Goal: Task Accomplishment & Management: Use online tool/utility

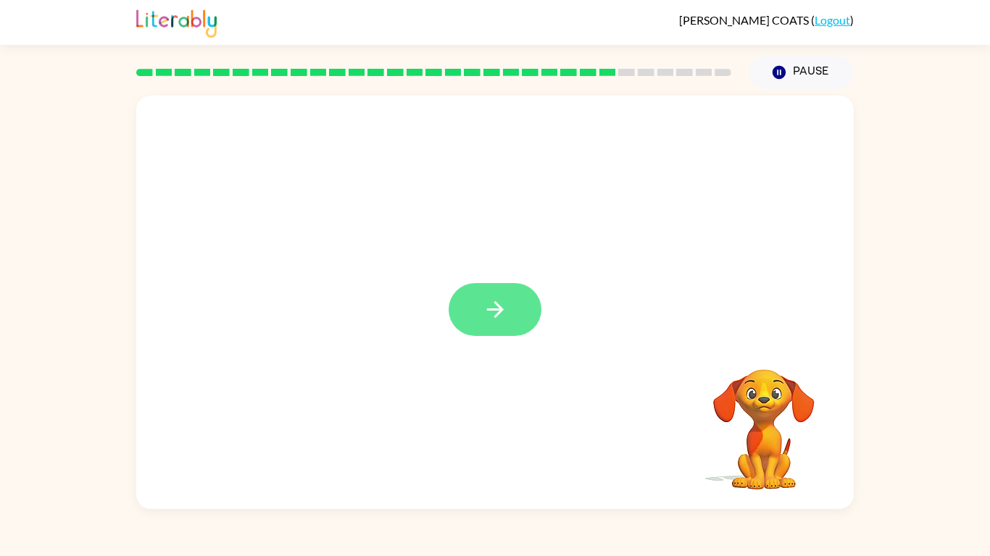
click at [481, 306] on button "button" at bounding box center [494, 309] width 93 height 53
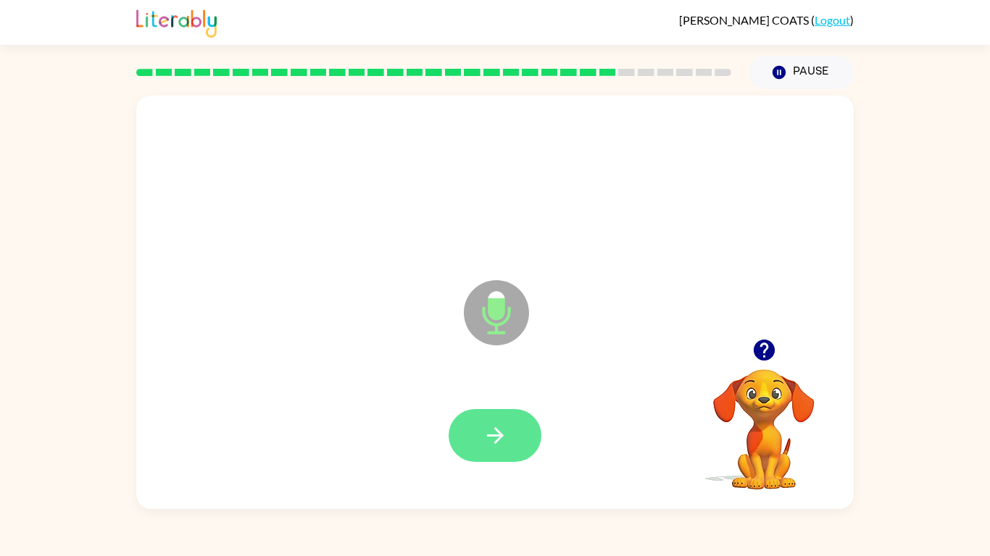
click at [517, 433] on button "button" at bounding box center [494, 435] width 93 height 53
click at [463, 422] on button "button" at bounding box center [494, 435] width 93 height 53
click at [496, 420] on button "button" at bounding box center [494, 435] width 93 height 53
click at [483, 433] on icon "button" at bounding box center [495, 435] width 25 height 25
click at [486, 427] on icon "button" at bounding box center [495, 435] width 25 height 25
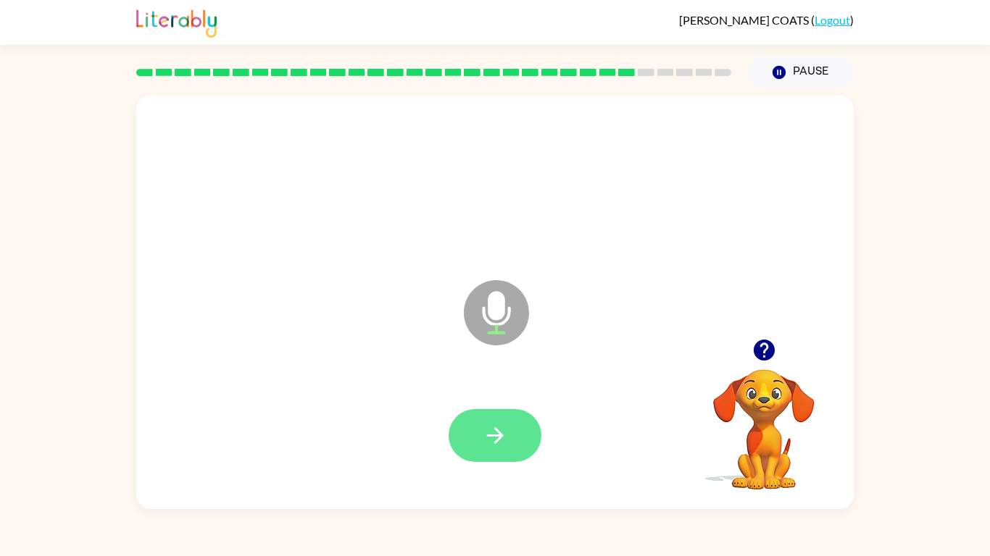
click at [490, 430] on icon "button" at bounding box center [495, 435] width 25 height 25
click at [483, 423] on icon "button" at bounding box center [495, 435] width 25 height 25
click at [420, 433] on div "[PERSON_NAME] ( Logout ) Pause Pause Microphone The Microphone is here when it …" at bounding box center [495, 278] width 990 height 556
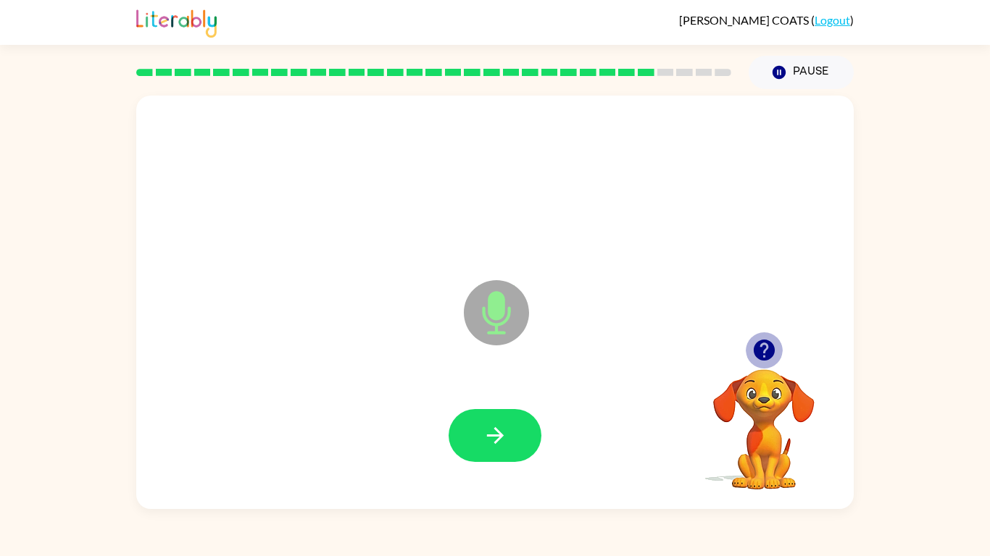
click at [748, 356] on button "button" at bounding box center [764, 350] width 37 height 37
click at [762, 359] on icon "button" at bounding box center [763, 350] width 21 height 21
click at [523, 433] on button "button" at bounding box center [494, 435] width 93 height 53
click at [517, 433] on button "button" at bounding box center [494, 435] width 93 height 53
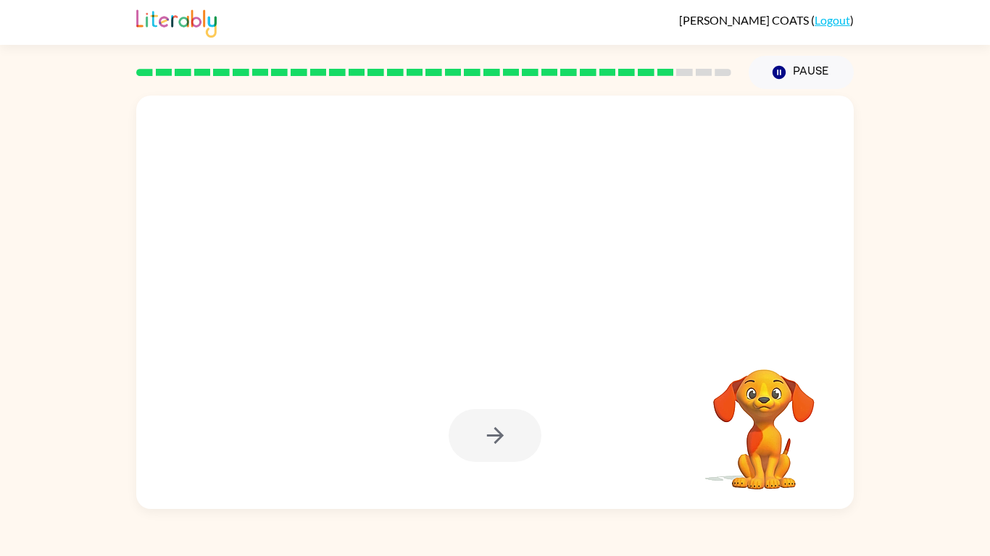
click at [454, 433] on div at bounding box center [494, 435] width 93 height 53
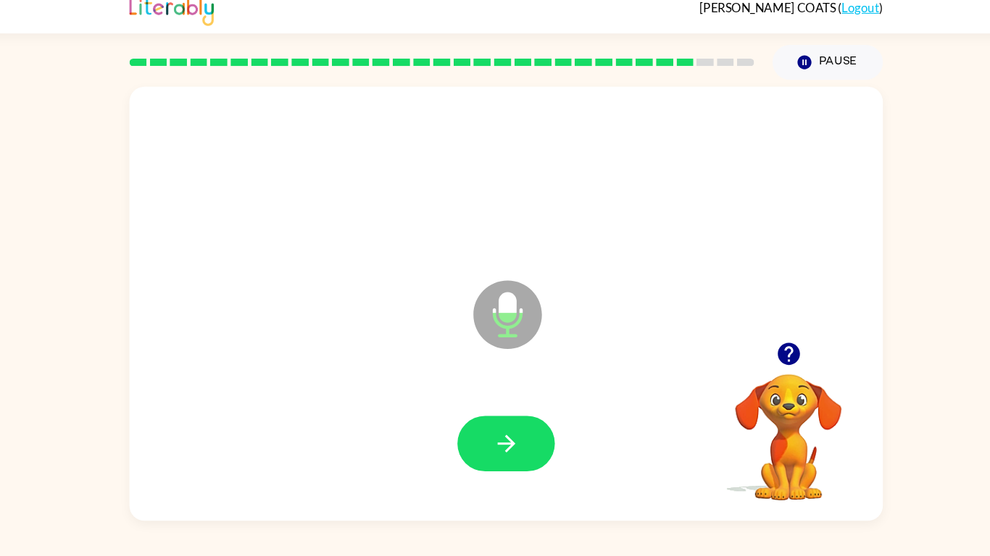
click at [759, 349] on icon "button" at bounding box center [763, 350] width 21 height 21
click at [756, 373] on video "Your browser must support playing .mp4 files to use Literably. Please try using…" at bounding box center [763, 419] width 145 height 145
click at [772, 334] on button "button" at bounding box center [764, 350] width 37 height 37
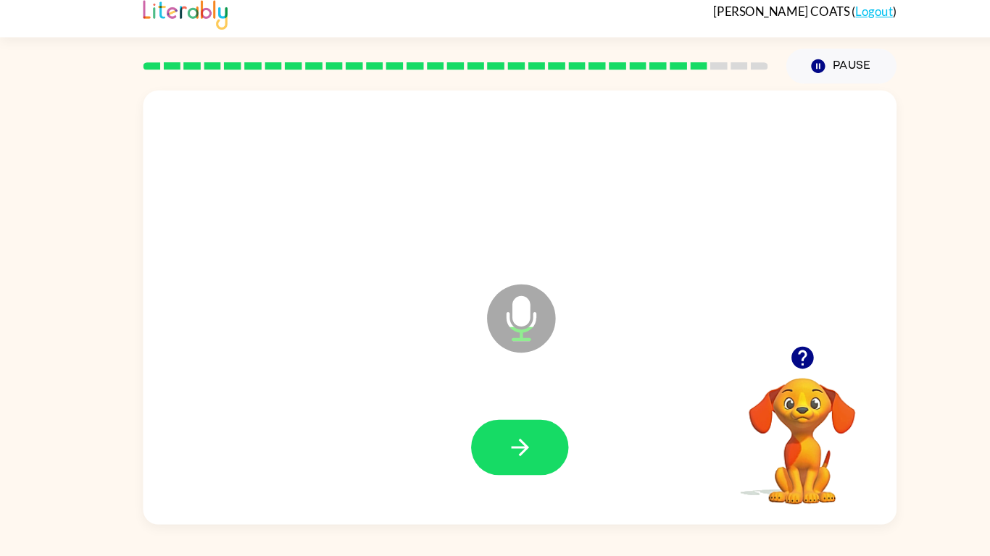
click at [455, 433] on div at bounding box center [494, 435] width 93 height 53
click at [454, 433] on div at bounding box center [494, 435] width 93 height 53
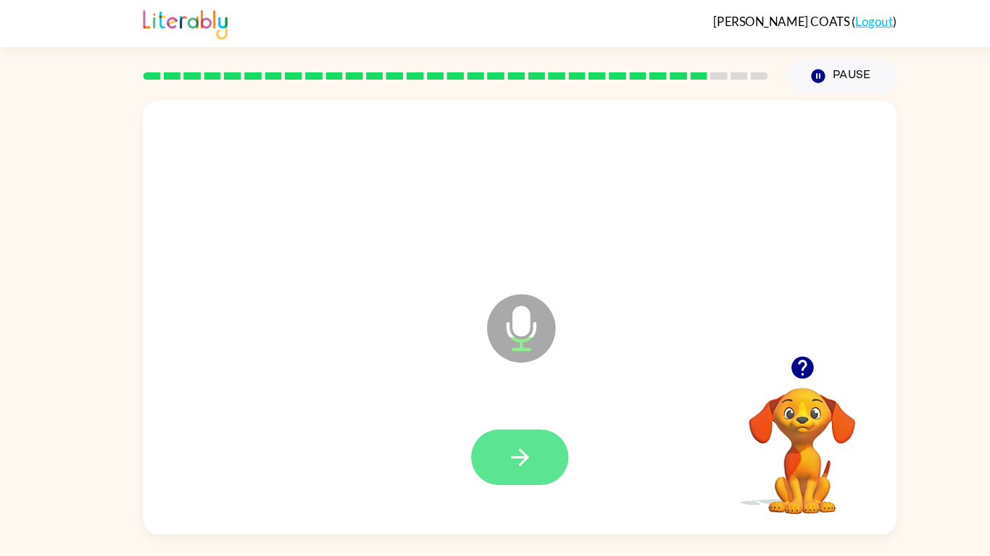
click at [500, 424] on icon "button" at bounding box center [495, 435] width 25 height 25
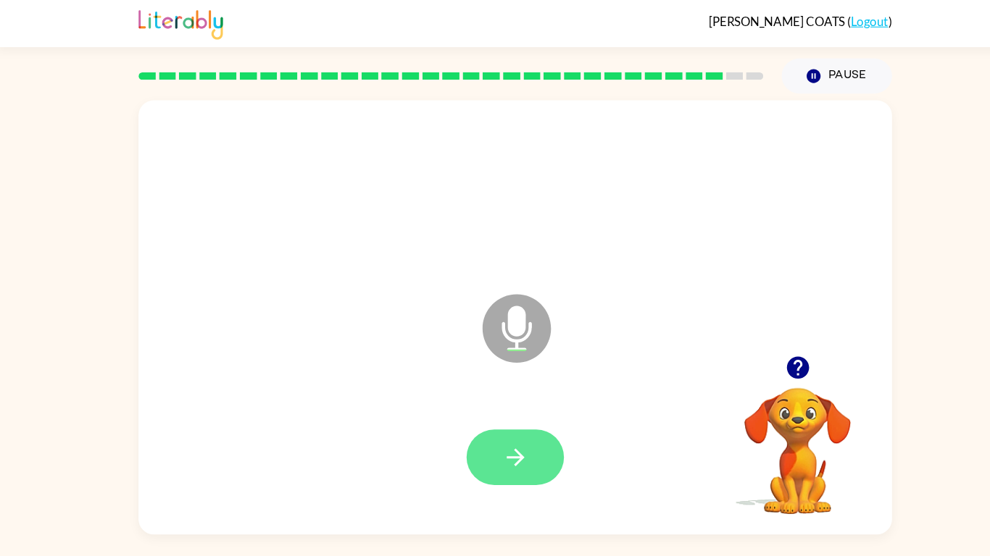
click at [496, 425] on icon "button" at bounding box center [495, 435] width 25 height 25
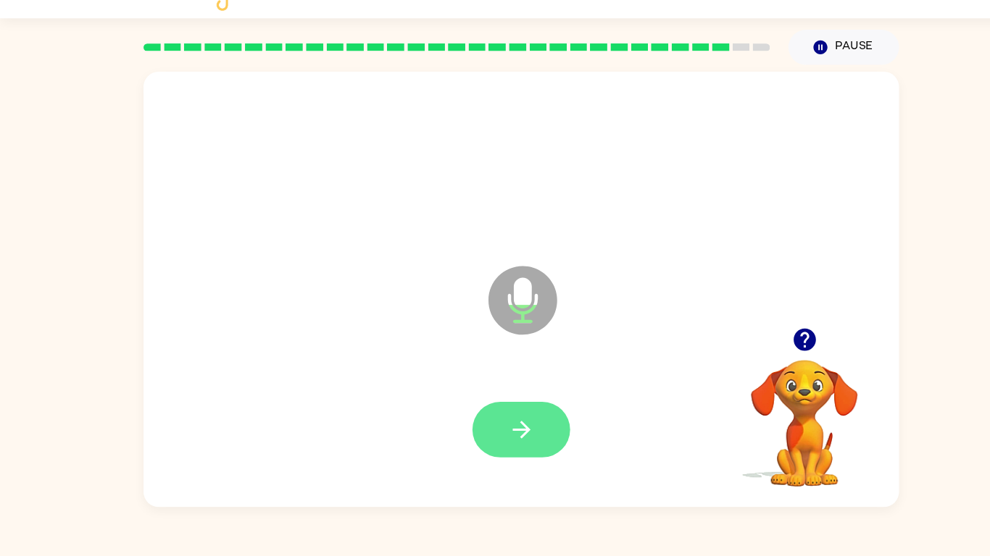
click at [451, 425] on button "button" at bounding box center [494, 435] width 93 height 53
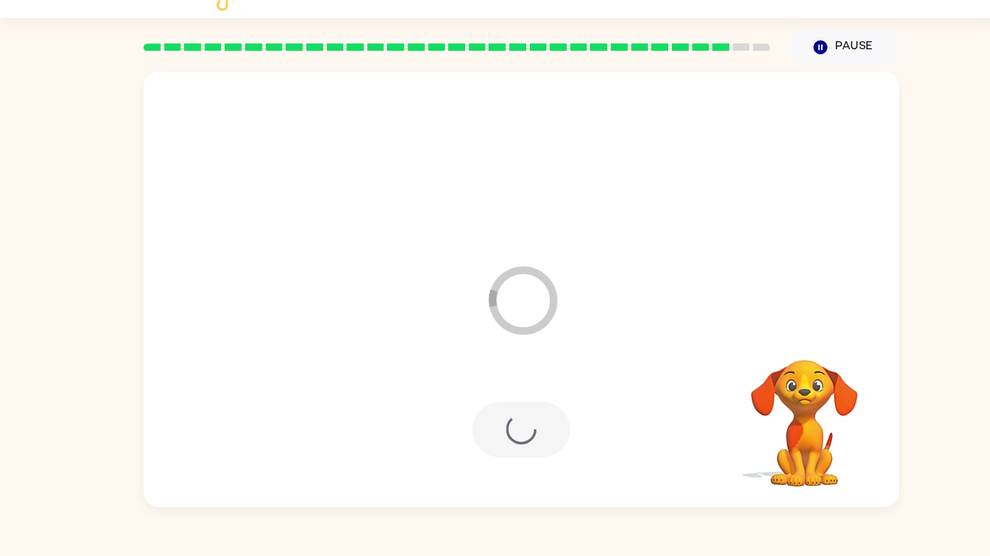
click at [491, 420] on div at bounding box center [494, 435] width 93 height 53
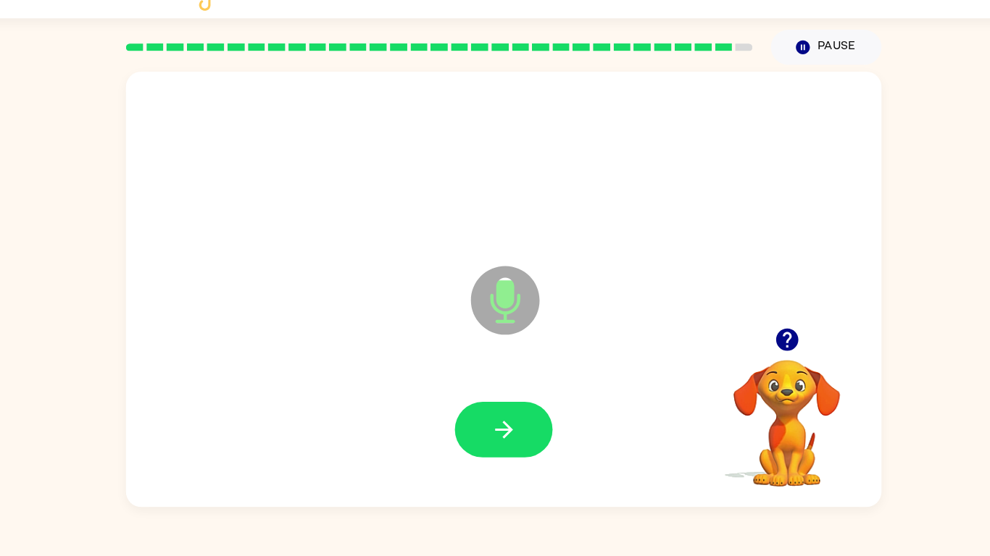
click at [764, 362] on icon "button" at bounding box center [763, 350] width 25 height 25
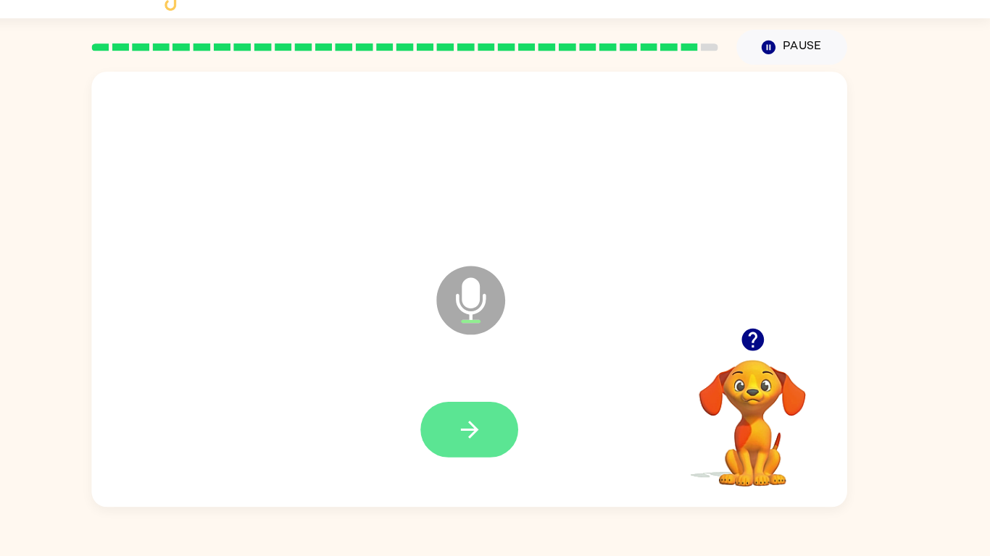
click at [477, 425] on button "button" at bounding box center [494, 435] width 93 height 53
click at [491, 433] on button "button" at bounding box center [494, 435] width 93 height 53
